Goal: Task Accomplishment & Management: Manage account settings

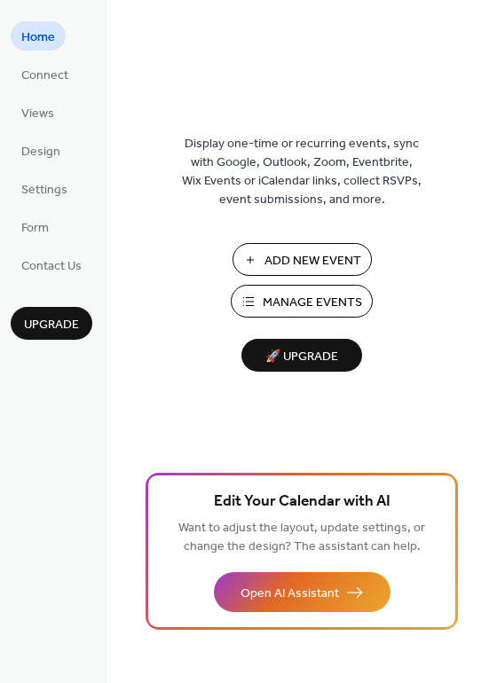
click at [336, 309] on span "Manage Events" at bounding box center [312, 303] width 99 height 19
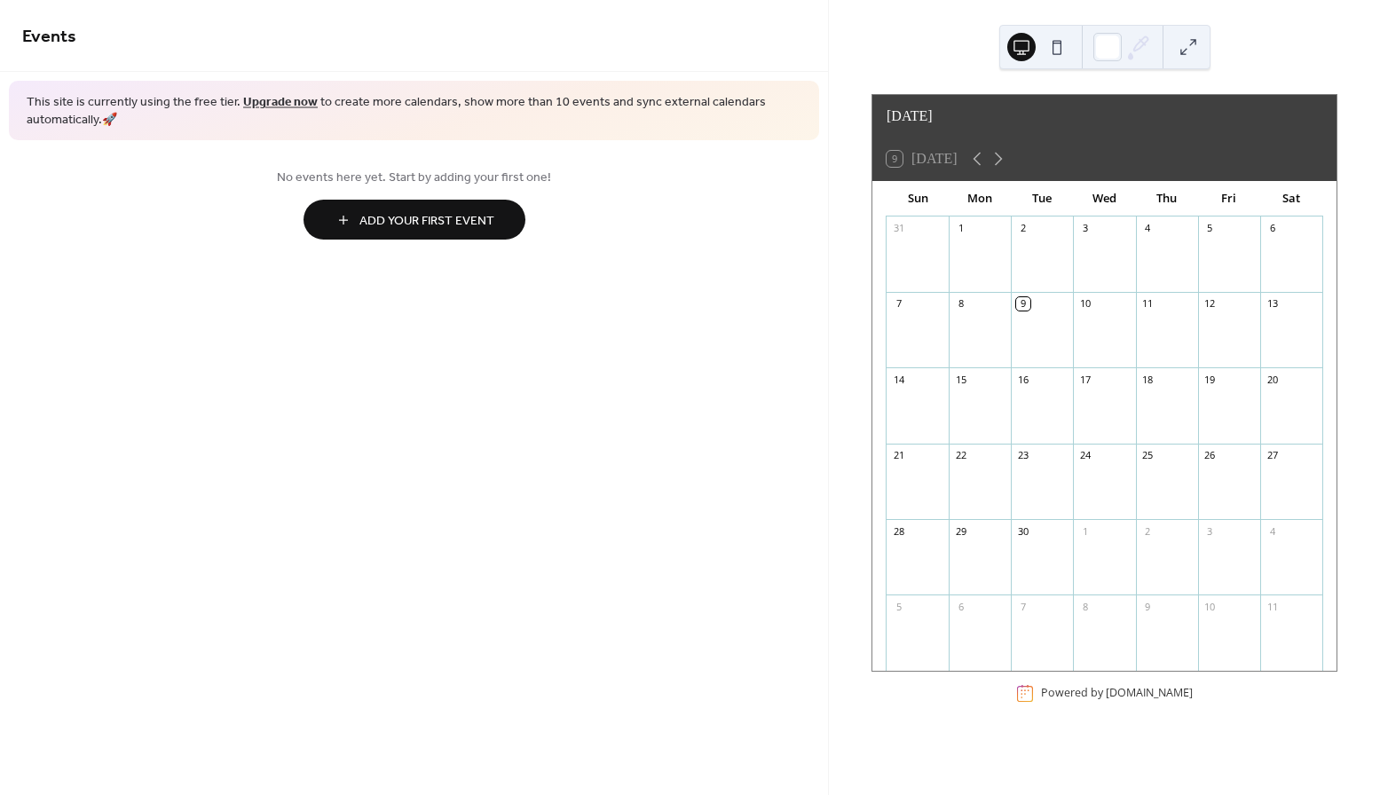
click at [1022, 297] on div "9" at bounding box center [1022, 303] width 13 height 13
click at [1026, 222] on div "2" at bounding box center [1022, 228] width 13 height 13
click at [1083, 222] on div "3" at bounding box center [1084, 228] width 13 height 13
click at [976, 154] on icon at bounding box center [975, 158] width 21 height 21
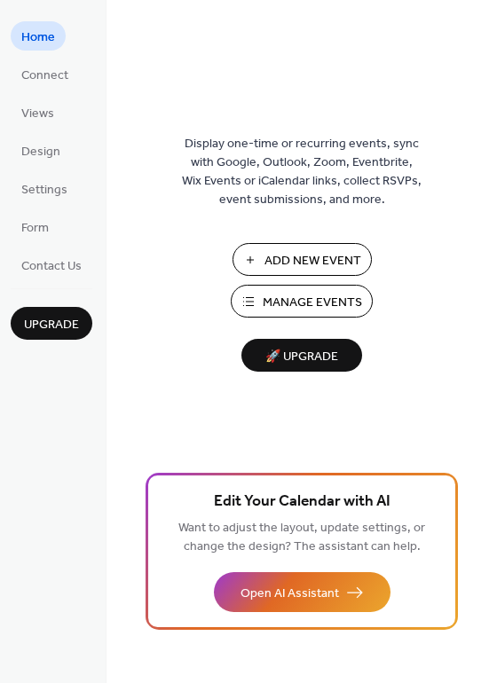
click at [327, 304] on span "Manage Events" at bounding box center [312, 303] width 99 height 19
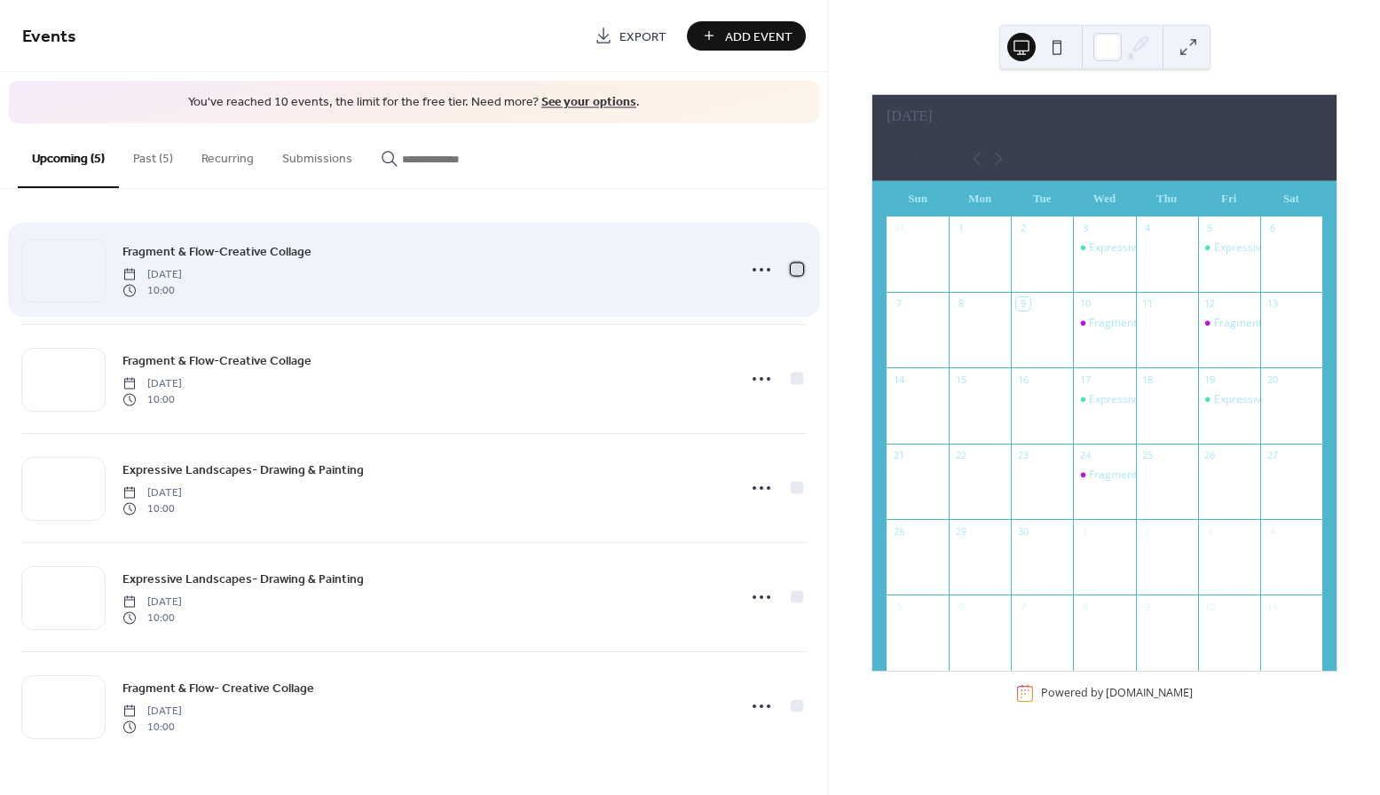
click at [793, 271] on div at bounding box center [797, 269] width 12 height 12
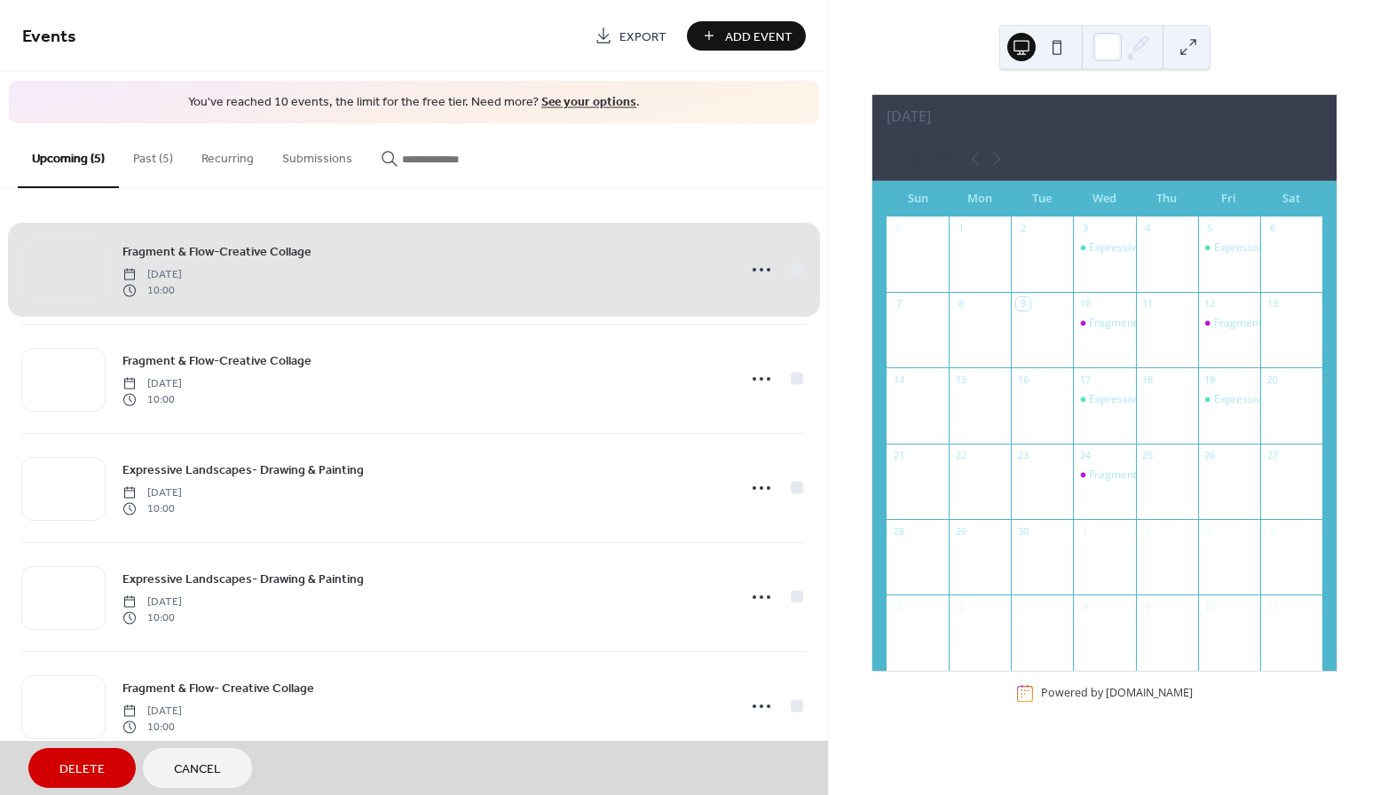
click at [799, 270] on div "Fragment & Flow-Creative Collage Wednesday, September 10, 2025 10:00" at bounding box center [413, 270] width 783 height 108
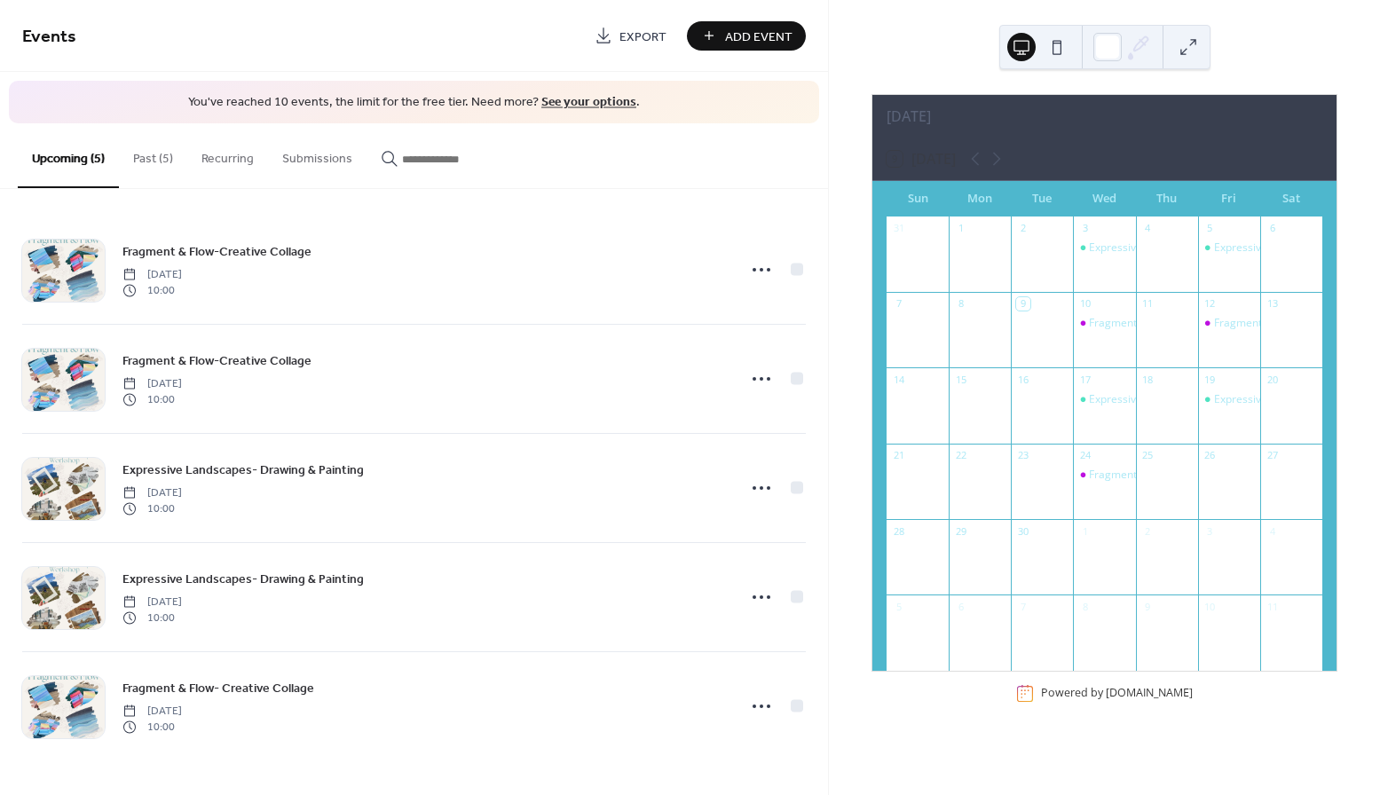
click at [161, 150] on button "Past (5)" at bounding box center [153, 154] width 68 height 63
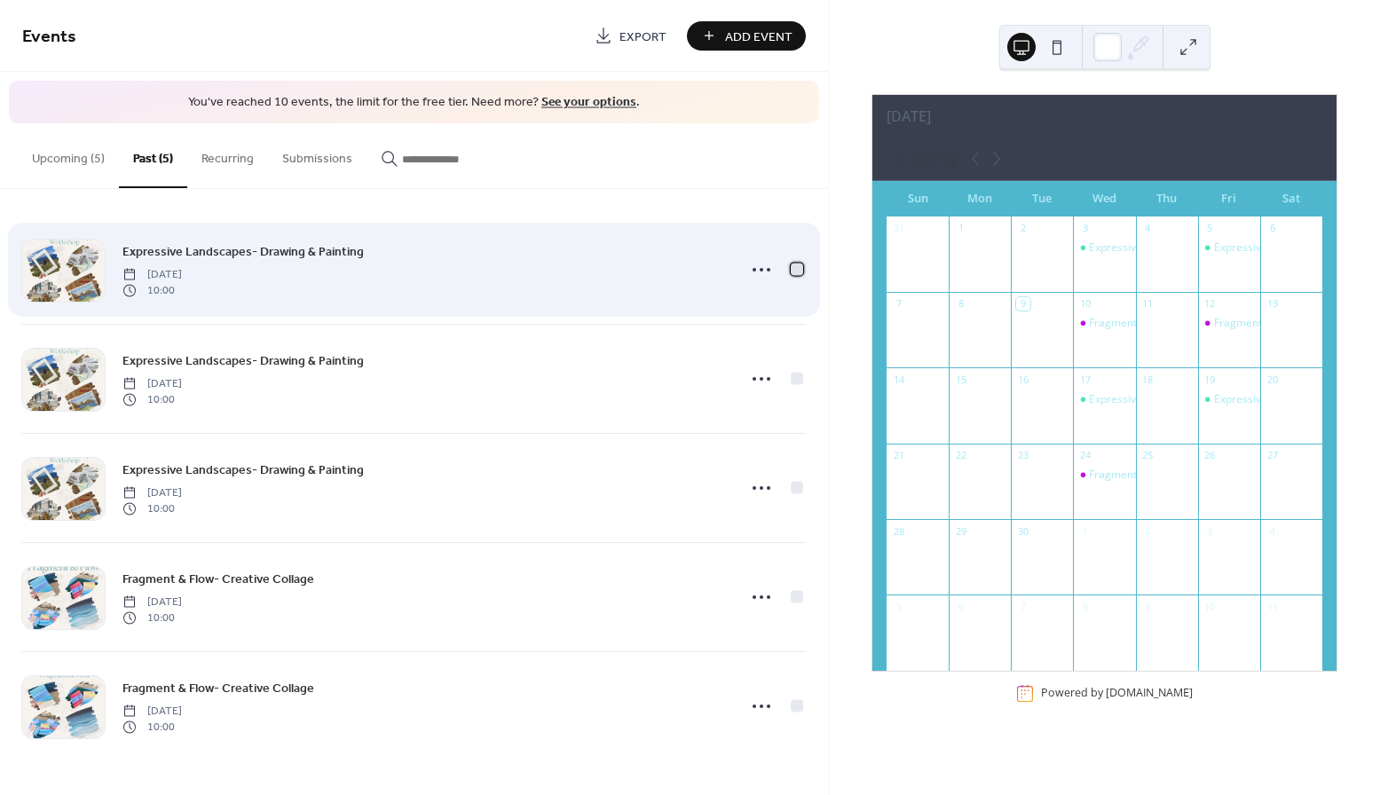
click at [799, 266] on div at bounding box center [797, 269] width 12 height 12
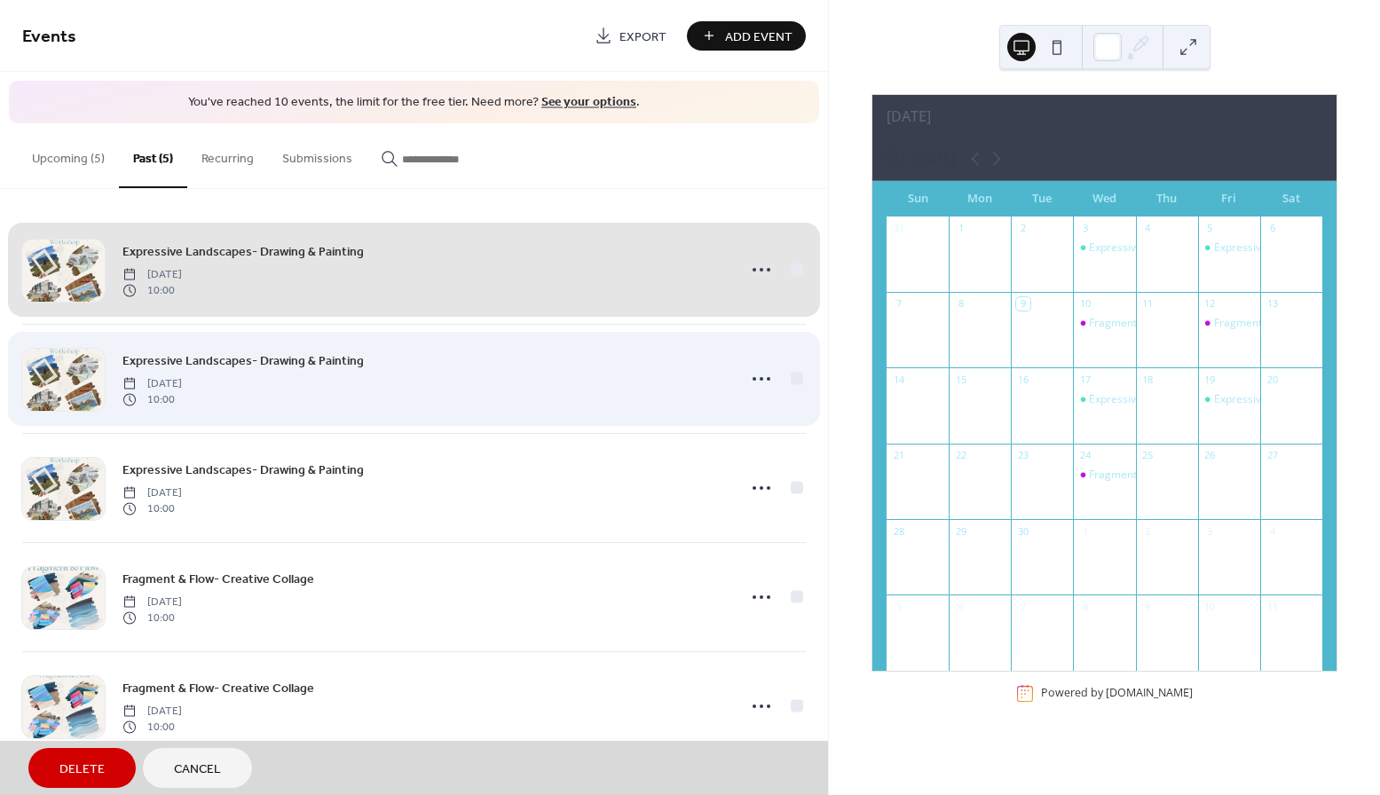
click at [799, 376] on span "Expressive Landscapes- Drawing & Painting Wednesday, September 3, 2025 10:00" at bounding box center [413, 379] width 783 height 108
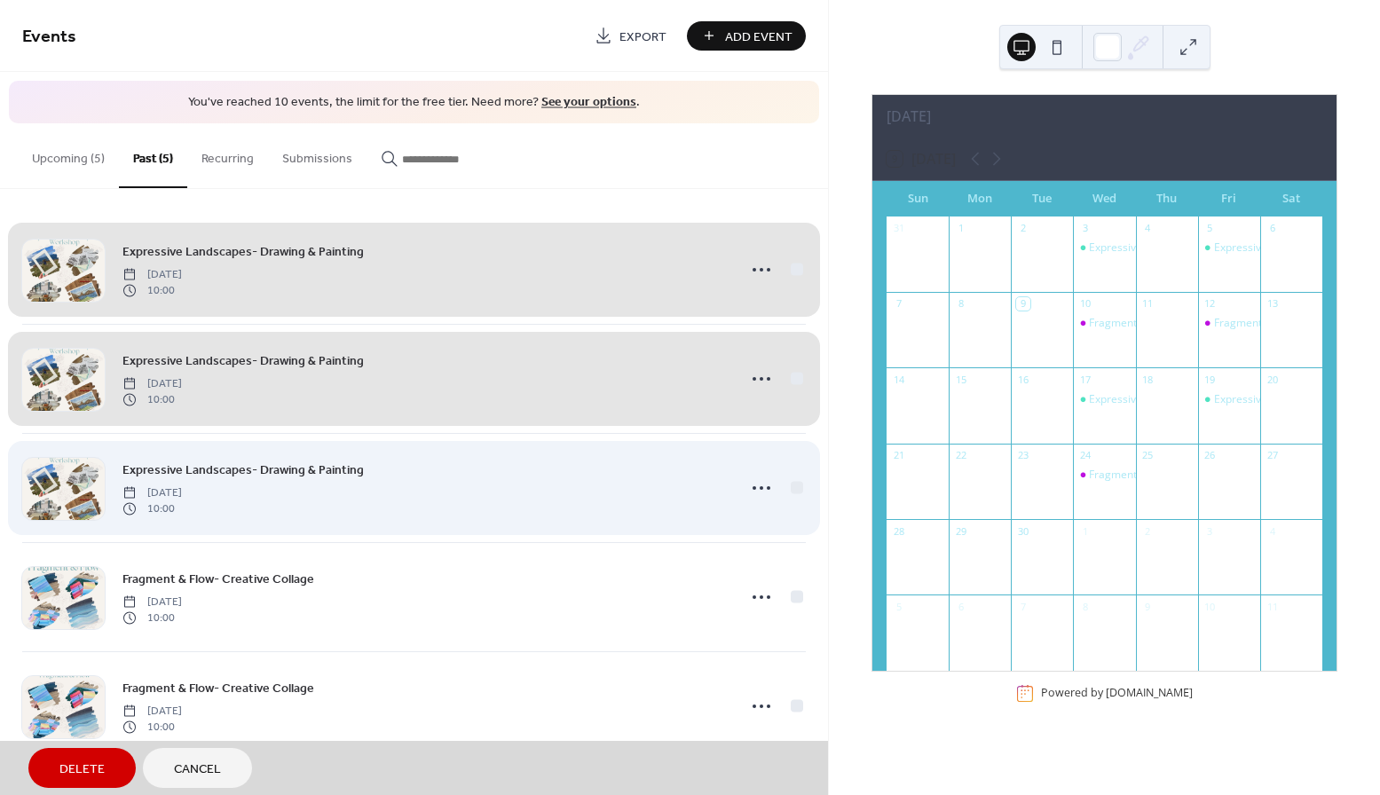
click at [798, 487] on span "Expressive Landscapes- Drawing & Painting Friday, August 29, 2025 10:00" at bounding box center [413, 488] width 783 height 108
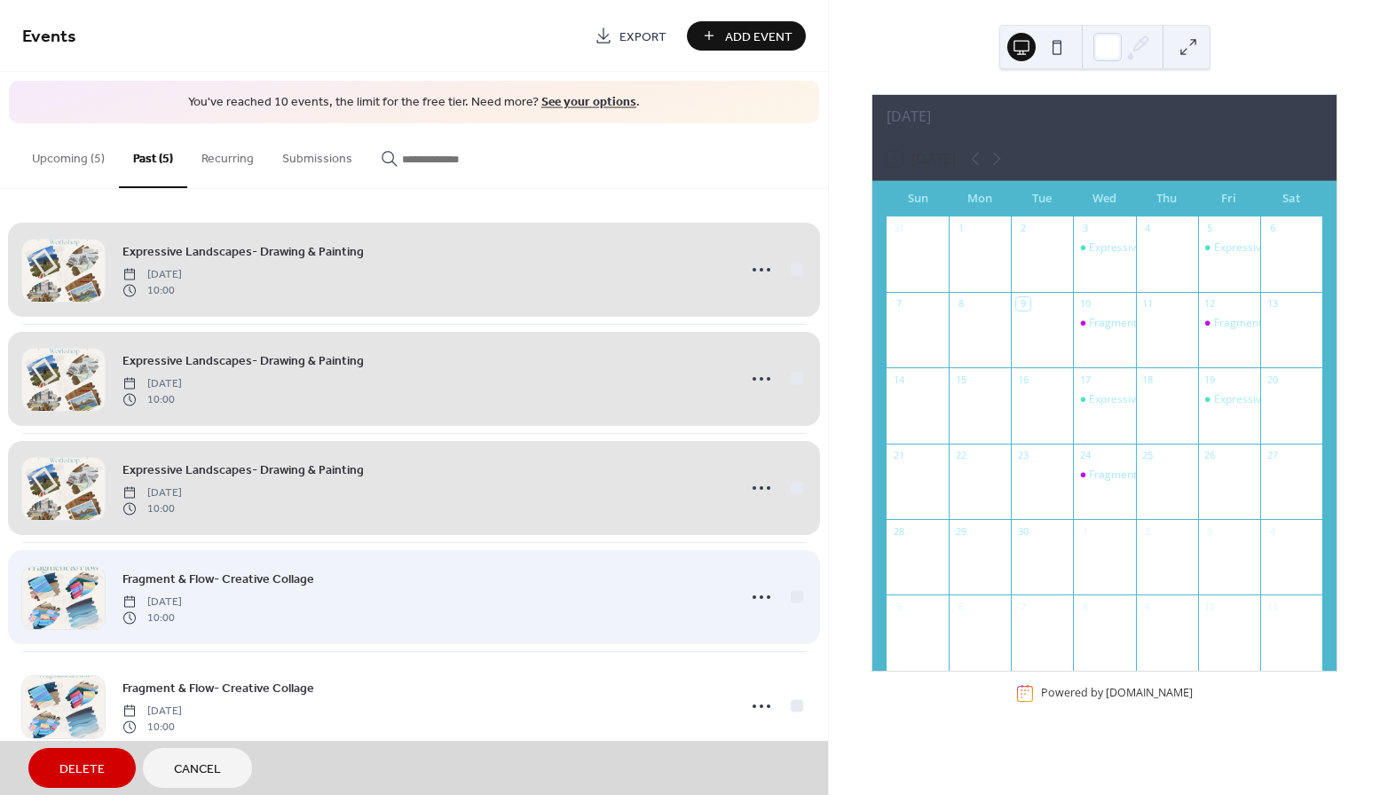
click at [799, 590] on span "Fragment & Flow- Creative Collage Wednesday, August 27, 2025 10:00" at bounding box center [413, 597] width 783 height 108
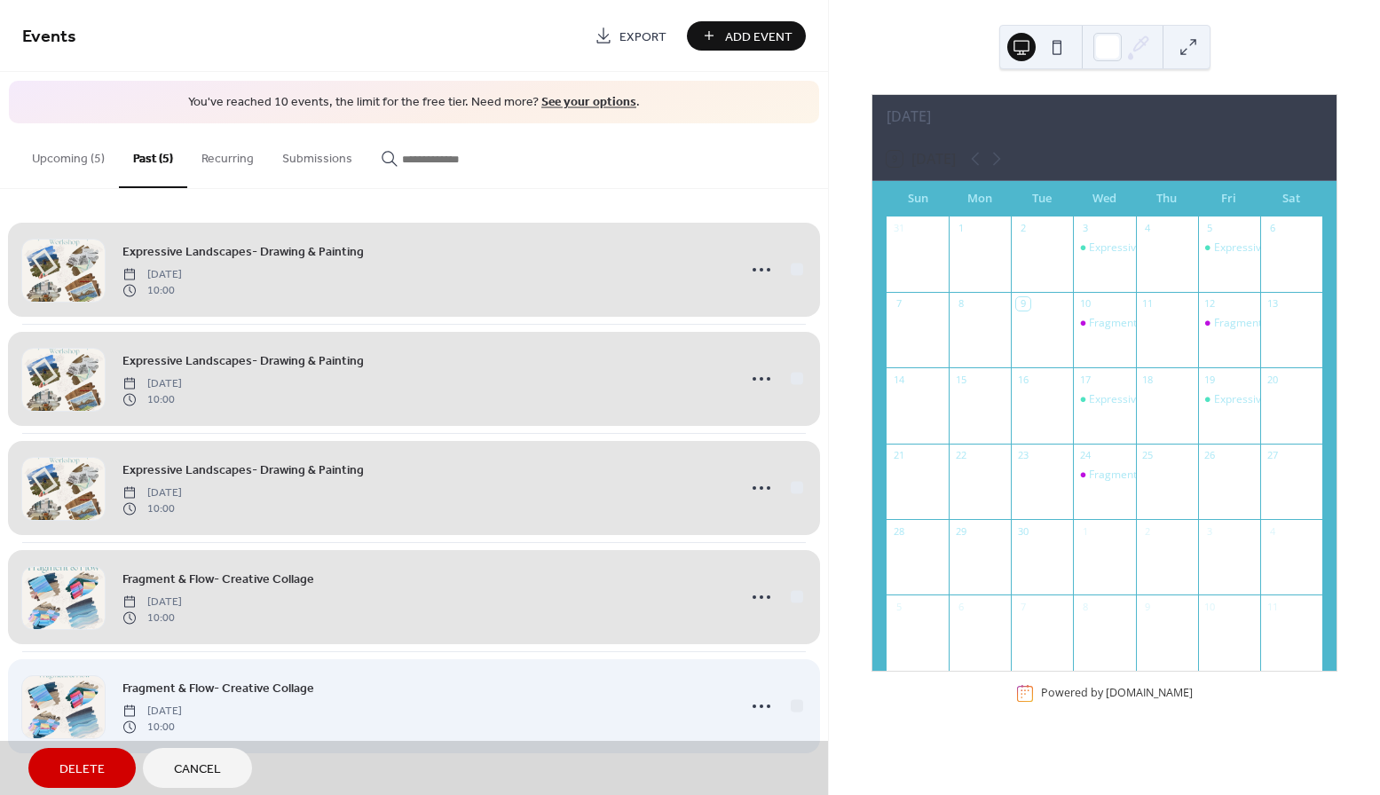
click at [795, 705] on span "Fragment & Flow- Creative Collage Friday, August 22, 2025 10:00" at bounding box center [413, 706] width 783 height 108
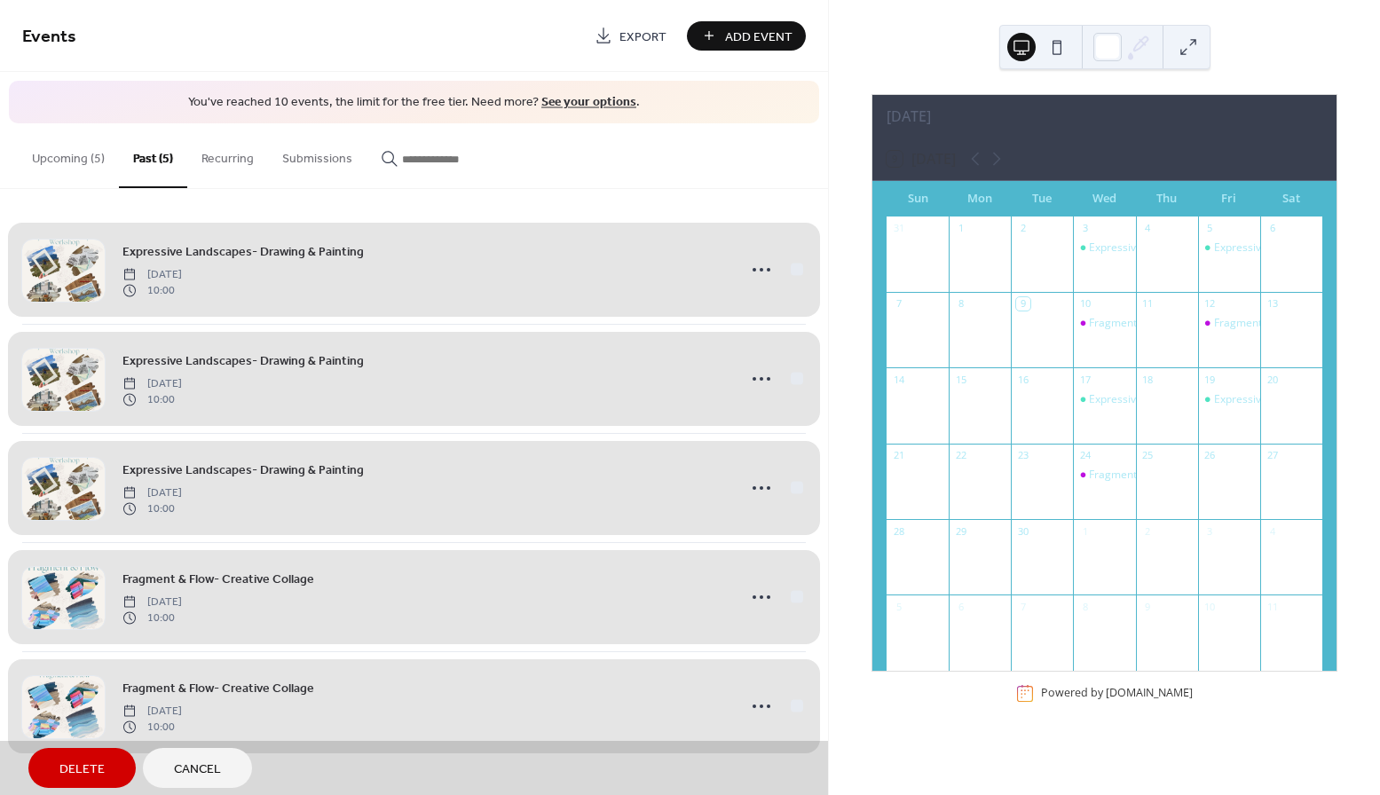
click at [94, 760] on span "Delete" at bounding box center [81, 769] width 45 height 19
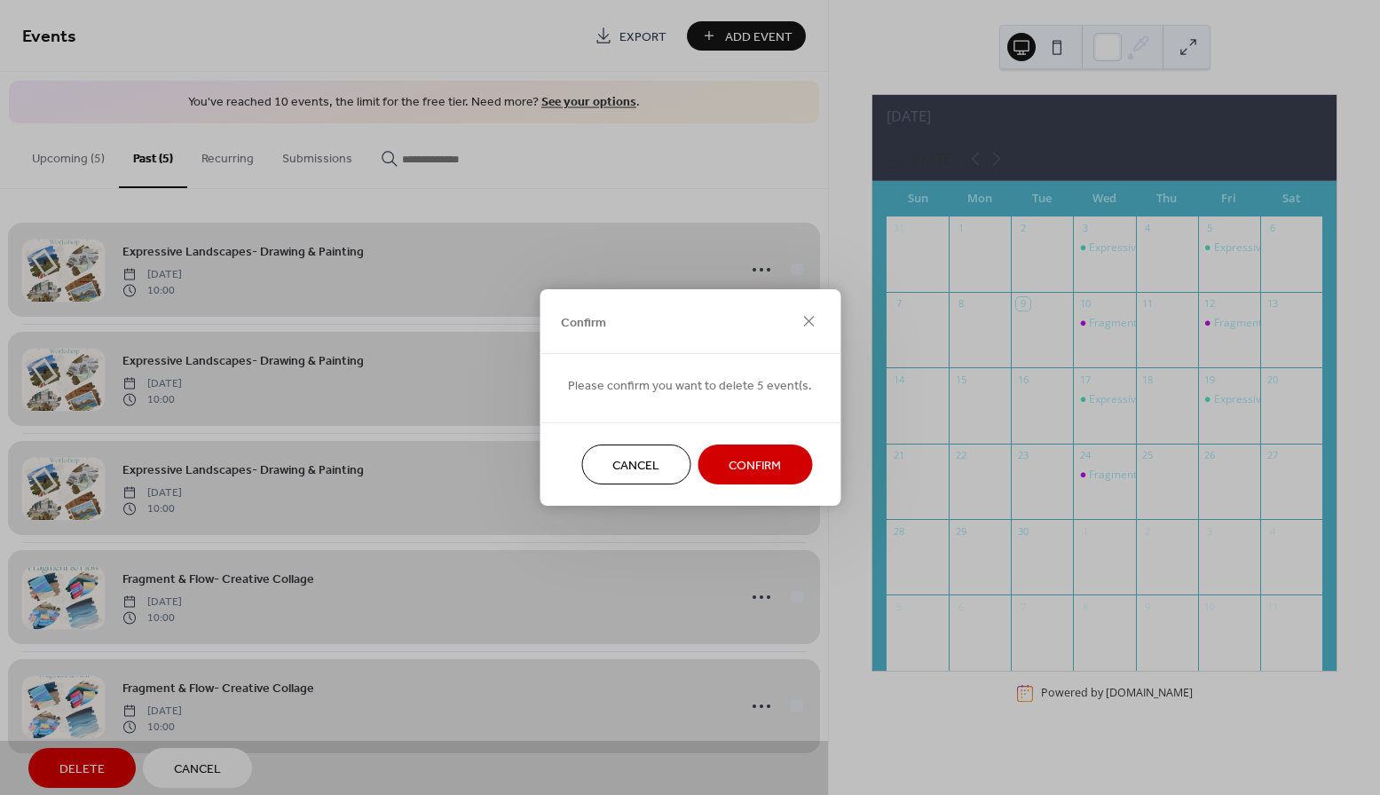
click at [764, 464] on span "Confirm" at bounding box center [754, 466] width 52 height 19
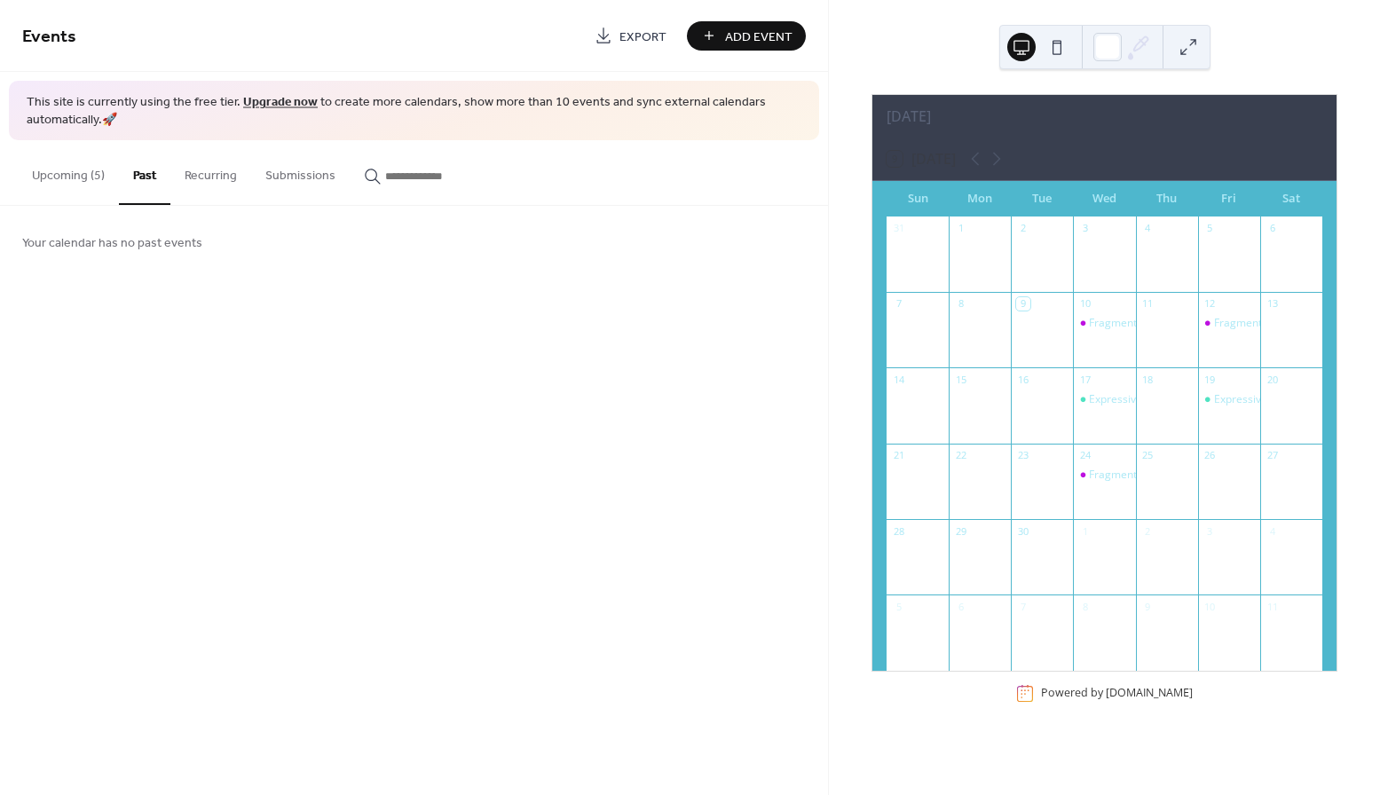
click at [81, 176] on button "Upcoming (5)" at bounding box center [68, 171] width 101 height 63
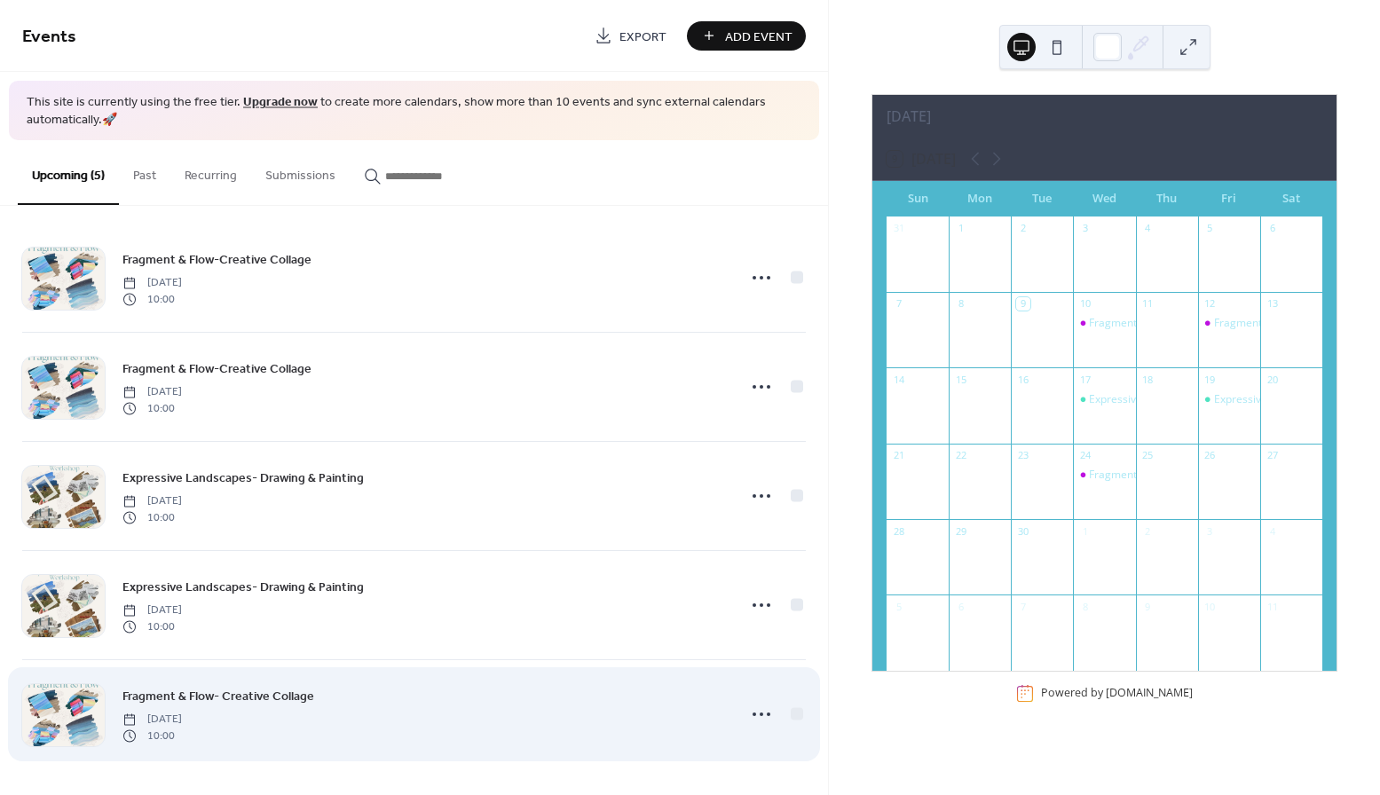
scroll to position [8, 0]
click at [753, 713] on icon at bounding box center [761, 715] width 28 height 28
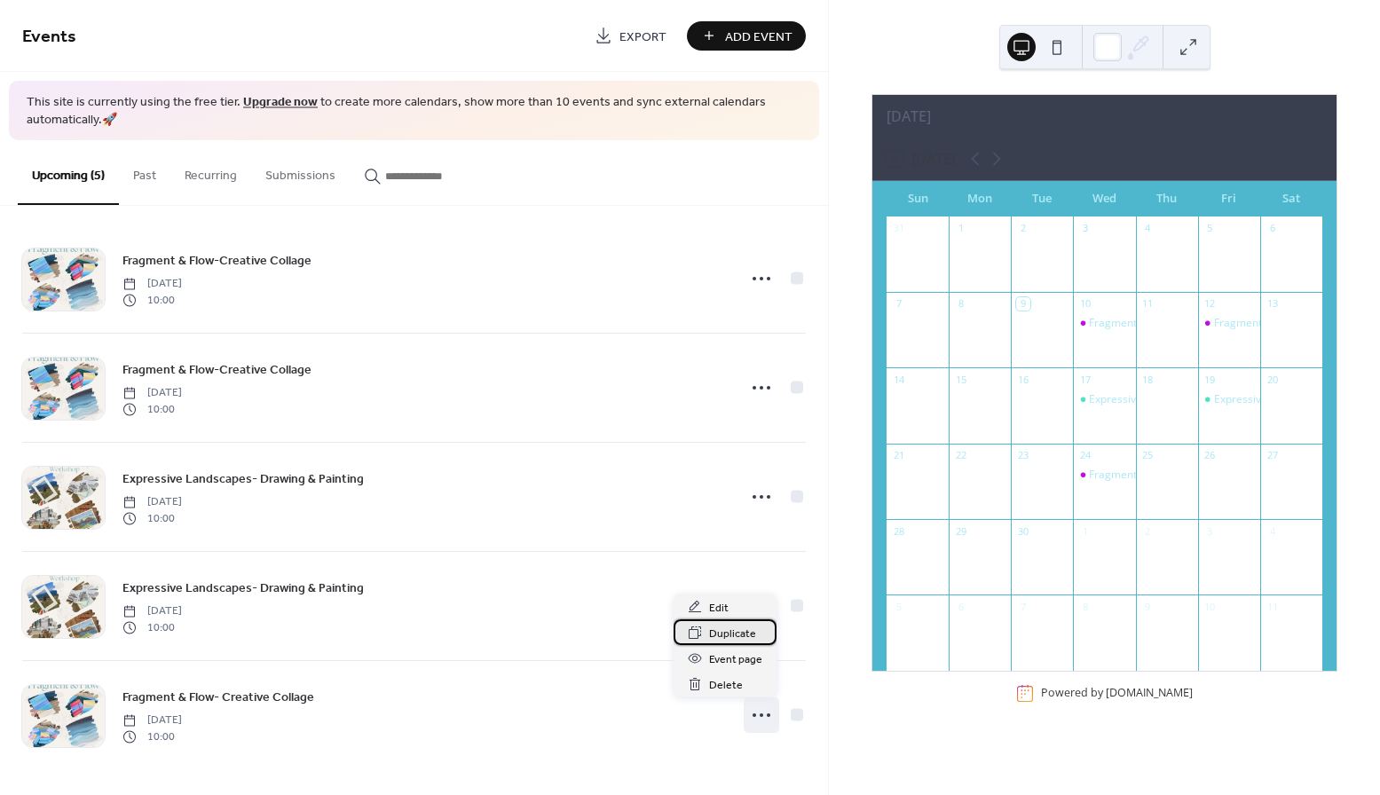
click at [731, 633] on span "Duplicate" at bounding box center [732, 634] width 47 height 19
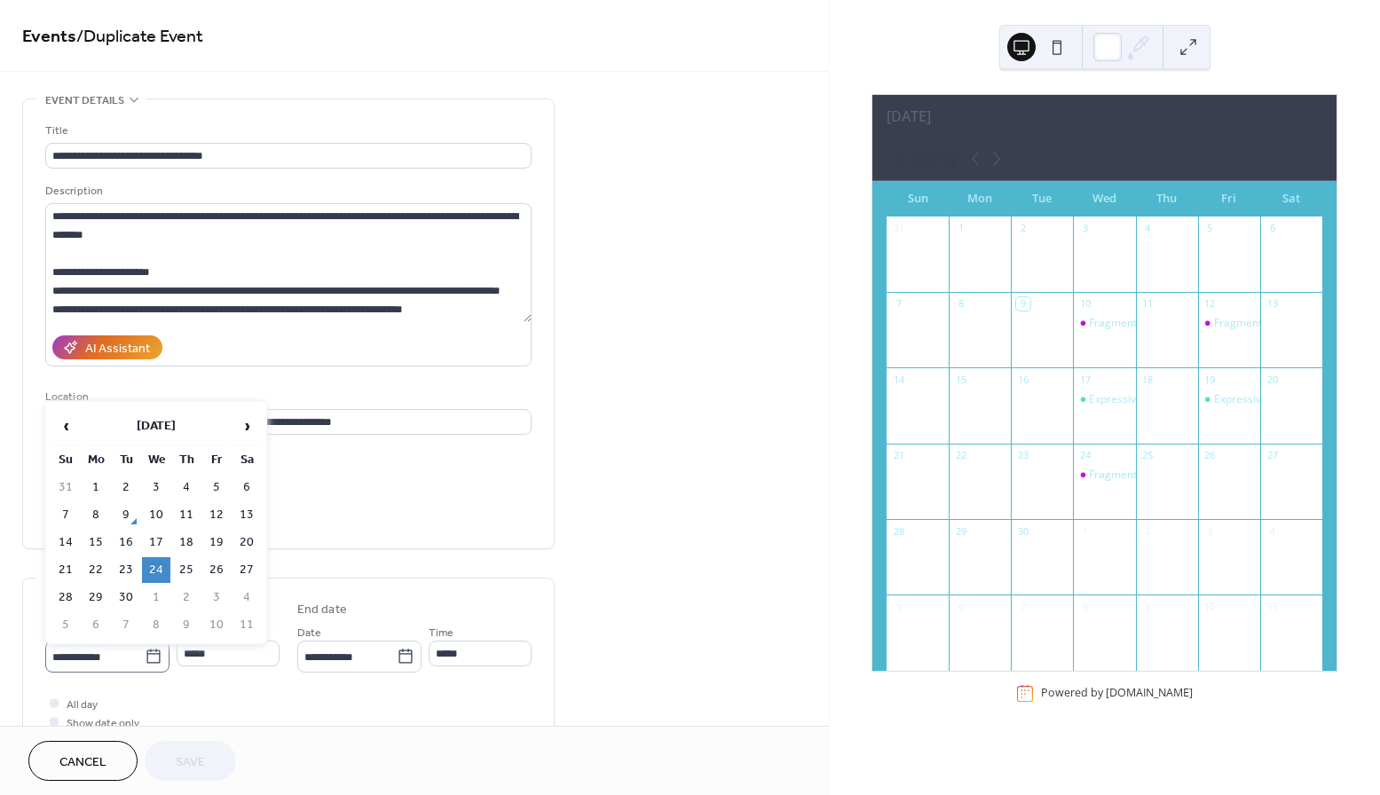
click at [147, 657] on icon at bounding box center [154, 657] width 18 height 18
click at [145, 657] on input "**********" at bounding box center [94, 657] width 99 height 26
click at [217, 571] on td "26" at bounding box center [216, 570] width 28 height 26
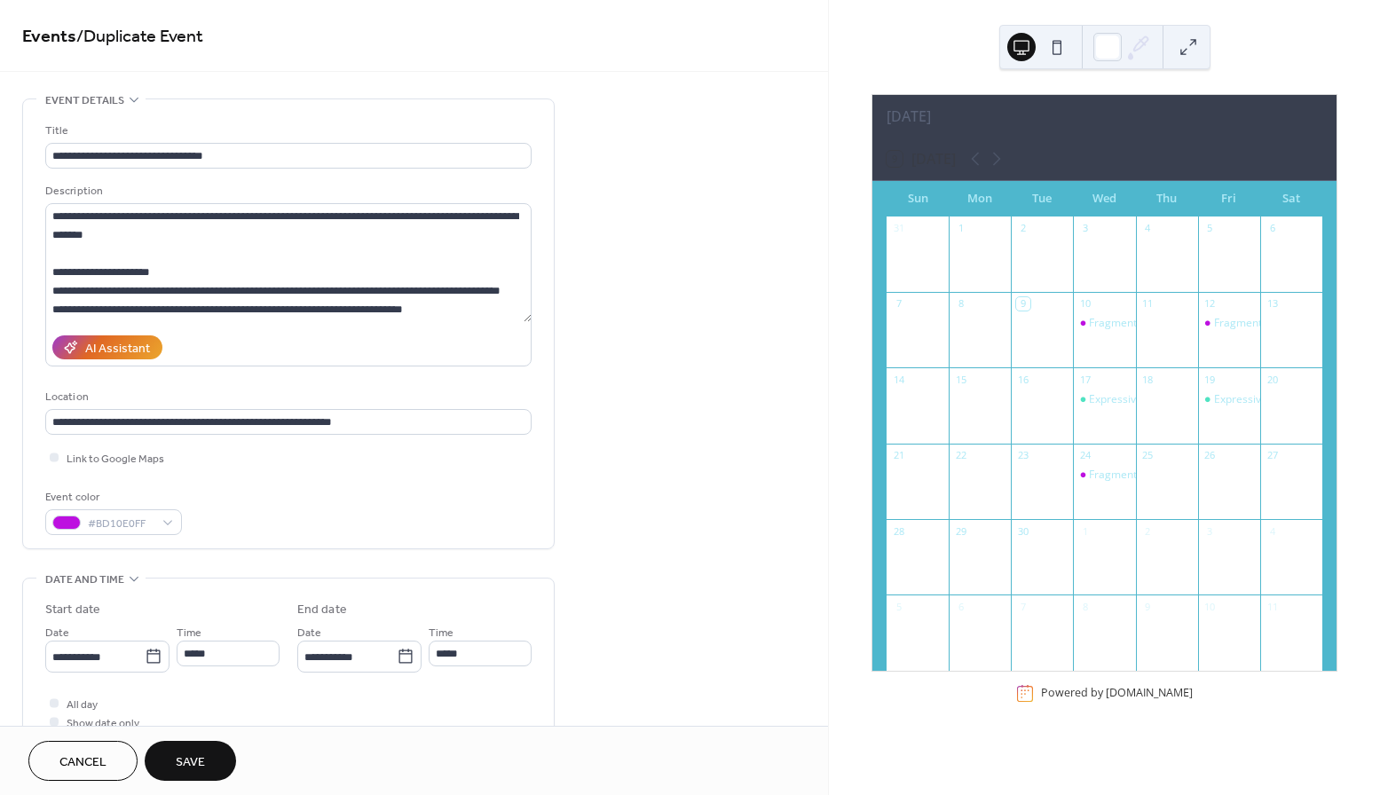
type input "**********"
click at [209, 756] on button "Save" at bounding box center [190, 761] width 91 height 40
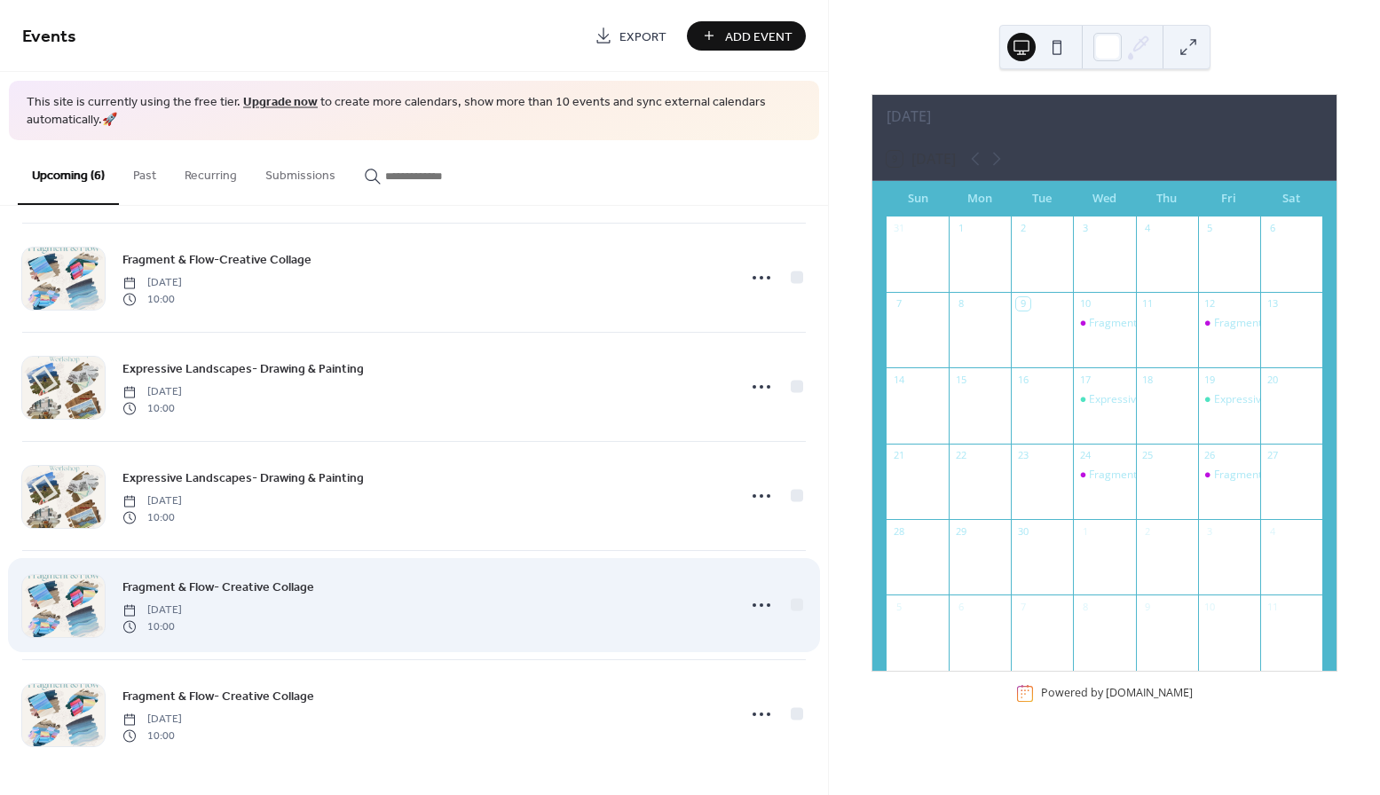
scroll to position [117, 0]
